Goal: Task Accomplishment & Management: Use online tool/utility

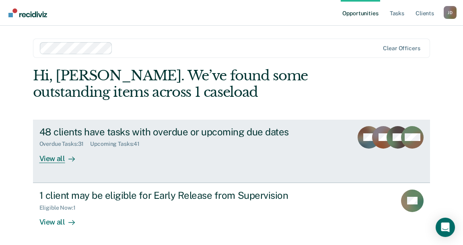
click at [354, 156] on link "48 clients have tasks with overdue or upcoming due dates Overdue Tasks : 31 Upc…" at bounding box center [231, 151] width 397 height 63
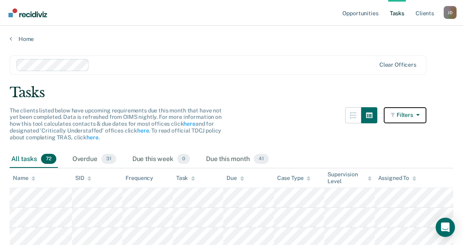
click at [416, 117] on button "Filters" at bounding box center [405, 115] width 43 height 16
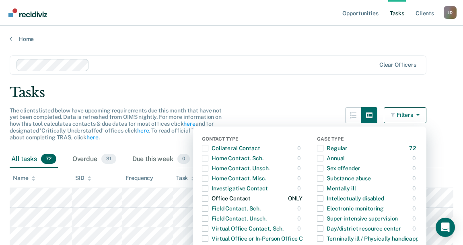
click at [208, 198] on span "button" at bounding box center [205, 198] width 6 height 6
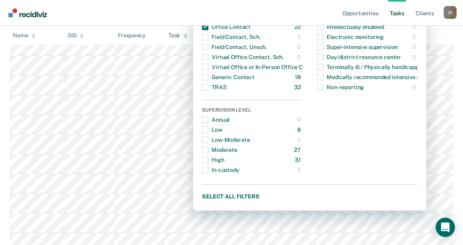
scroll to position [201, 0]
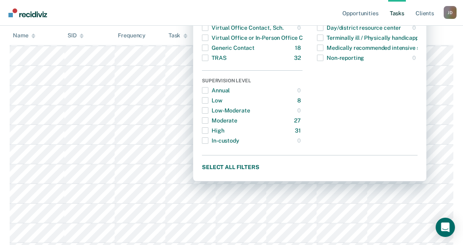
click at [108, 18] on nav "Opportunities Tasks Client s [PERSON_NAME] Profile How it works Log Out" at bounding box center [231, 13] width 463 height 26
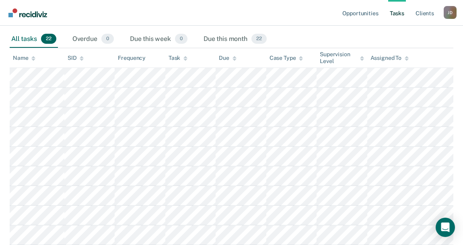
scroll to position [80, 0]
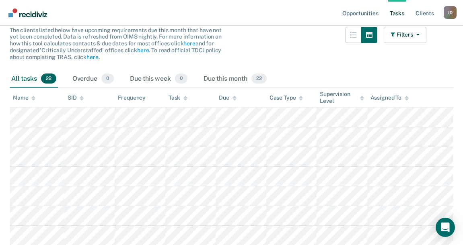
click at [310, 55] on div "The clients listed below have upcoming requirements due this month that have no…" at bounding box center [218, 48] width 417 height 43
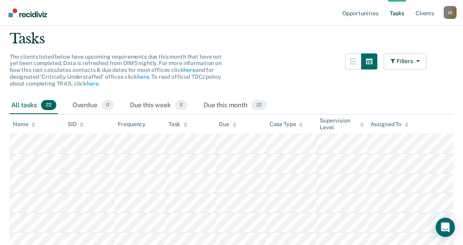
scroll to position [0, 0]
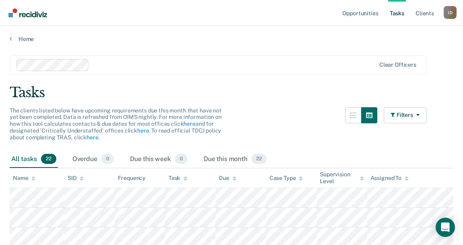
click at [276, 123] on div "The clients listed below have upcoming requirements due this month that have no…" at bounding box center [218, 128] width 417 height 43
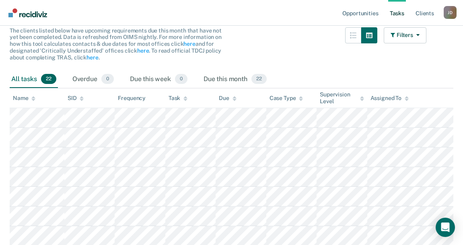
scroll to position [80, 0]
click at [339, 64] on div "The clients listed below have upcoming requirements due this month that have no…" at bounding box center [218, 48] width 417 height 43
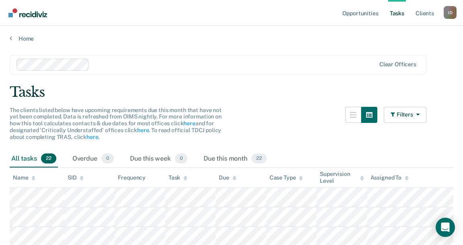
scroll to position [0, 0]
click at [419, 113] on icon "button" at bounding box center [416, 115] width 6 height 6
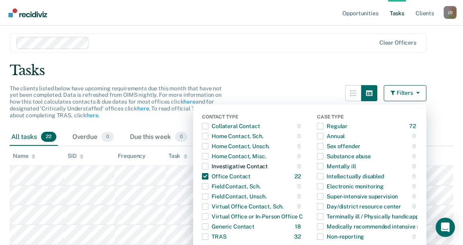
scroll to position [80, 0]
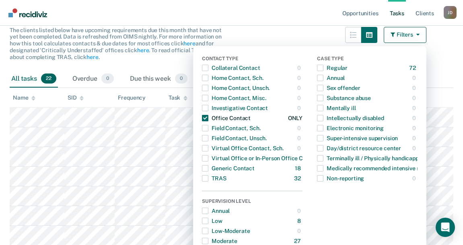
click at [208, 117] on span "button" at bounding box center [205, 118] width 6 height 6
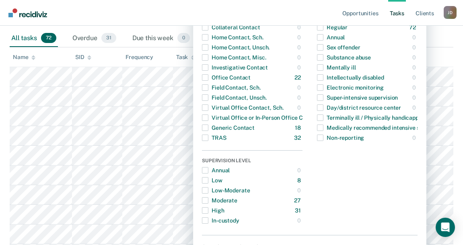
scroll to position [121, 0]
click at [208, 138] on span "button" at bounding box center [205, 138] width 6 height 6
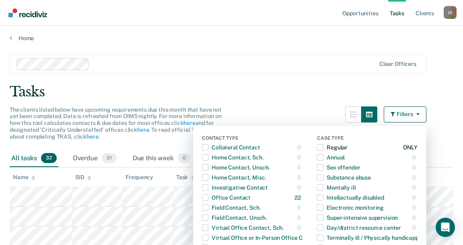
scroll to position [0, 0]
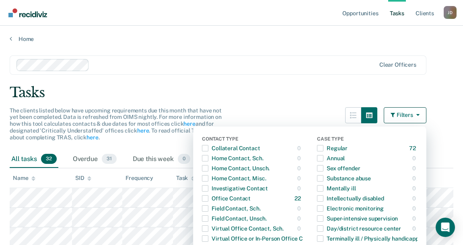
click at [321, 86] on div "Tasks" at bounding box center [232, 92] width 444 height 16
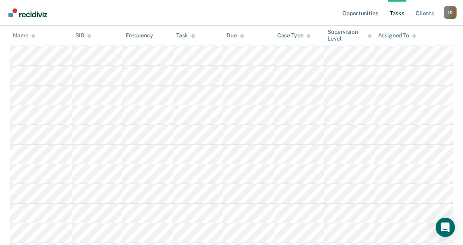
scroll to position [364, 0]
